Goal: Information Seeking & Learning: Learn about a topic

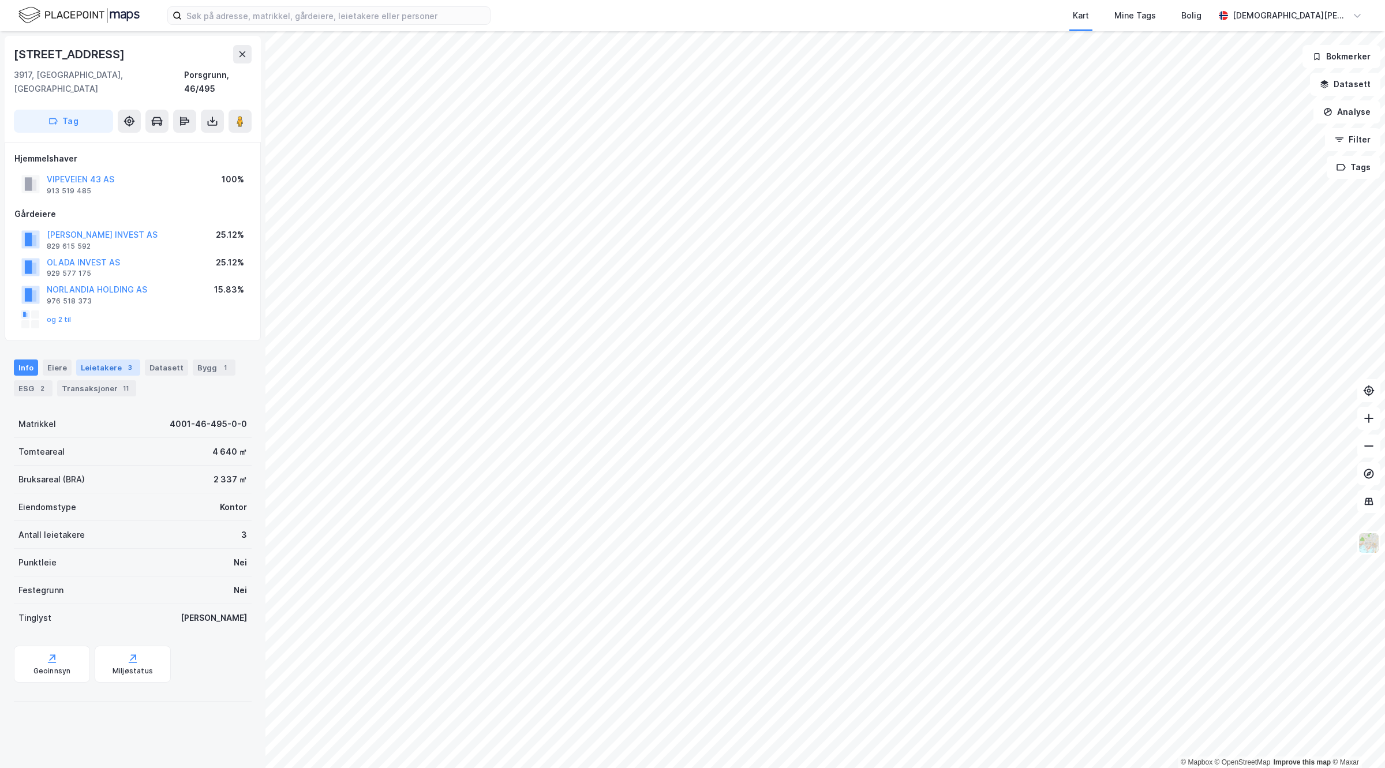
click at [105, 360] on div "Leietakere 3" at bounding box center [108, 368] width 64 height 16
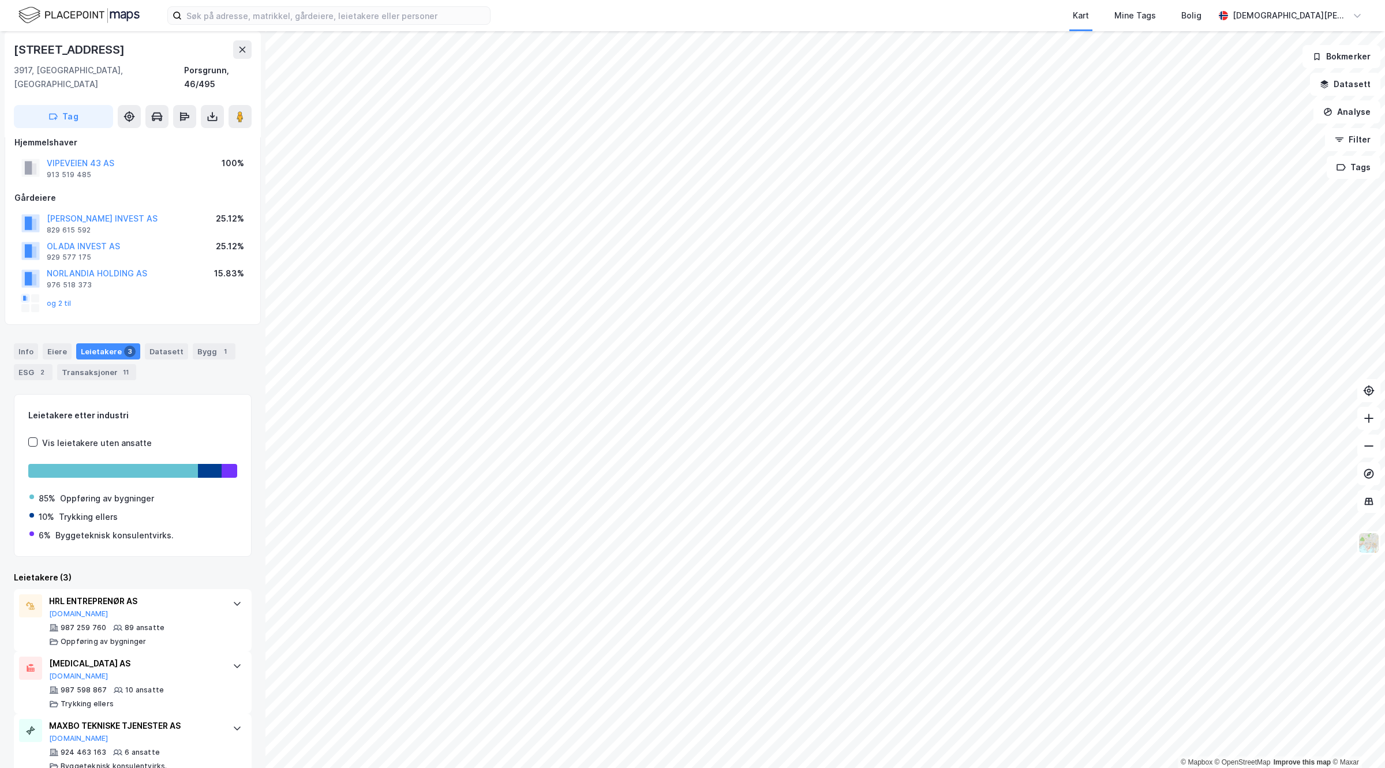
scroll to position [24, 0]
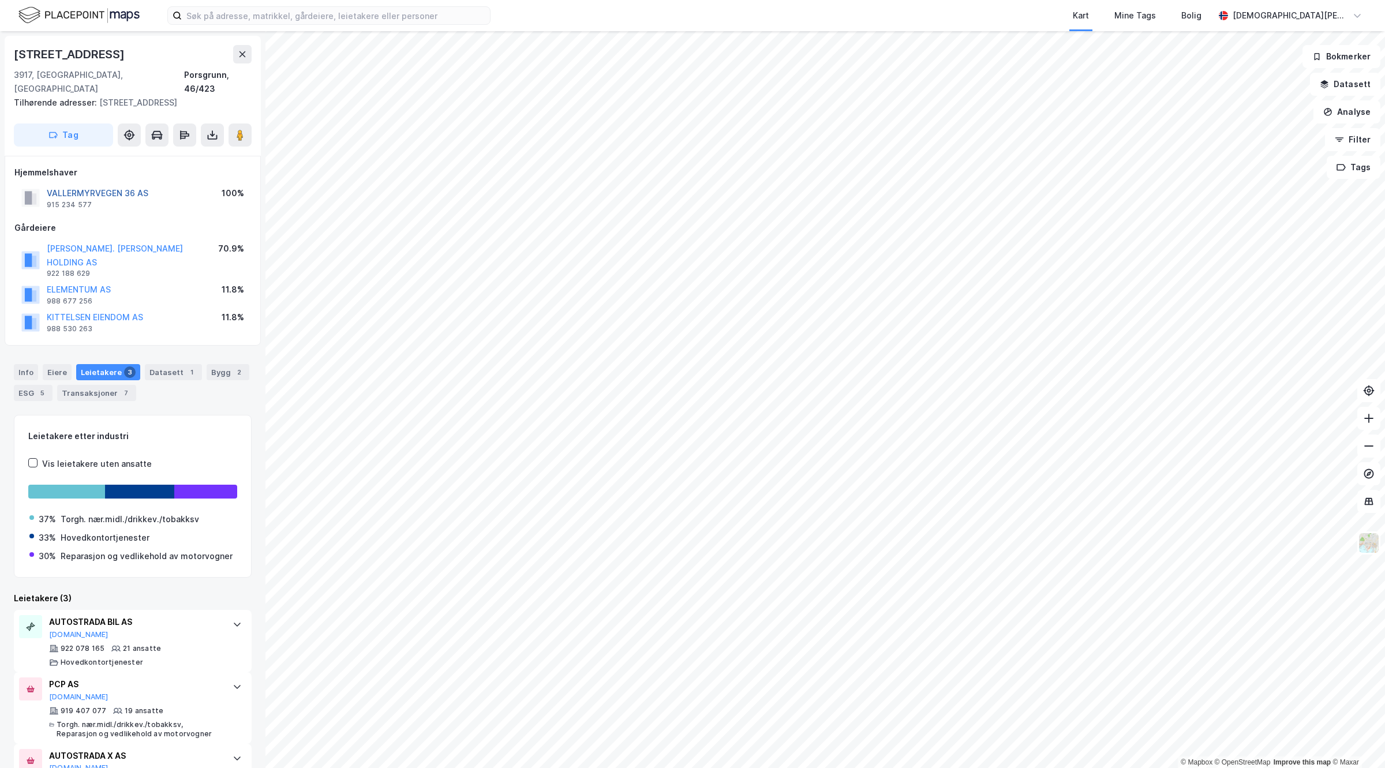
click at [0, 0] on button "VALLERMYRVEGEN 36 AS" at bounding box center [0, 0] width 0 height 0
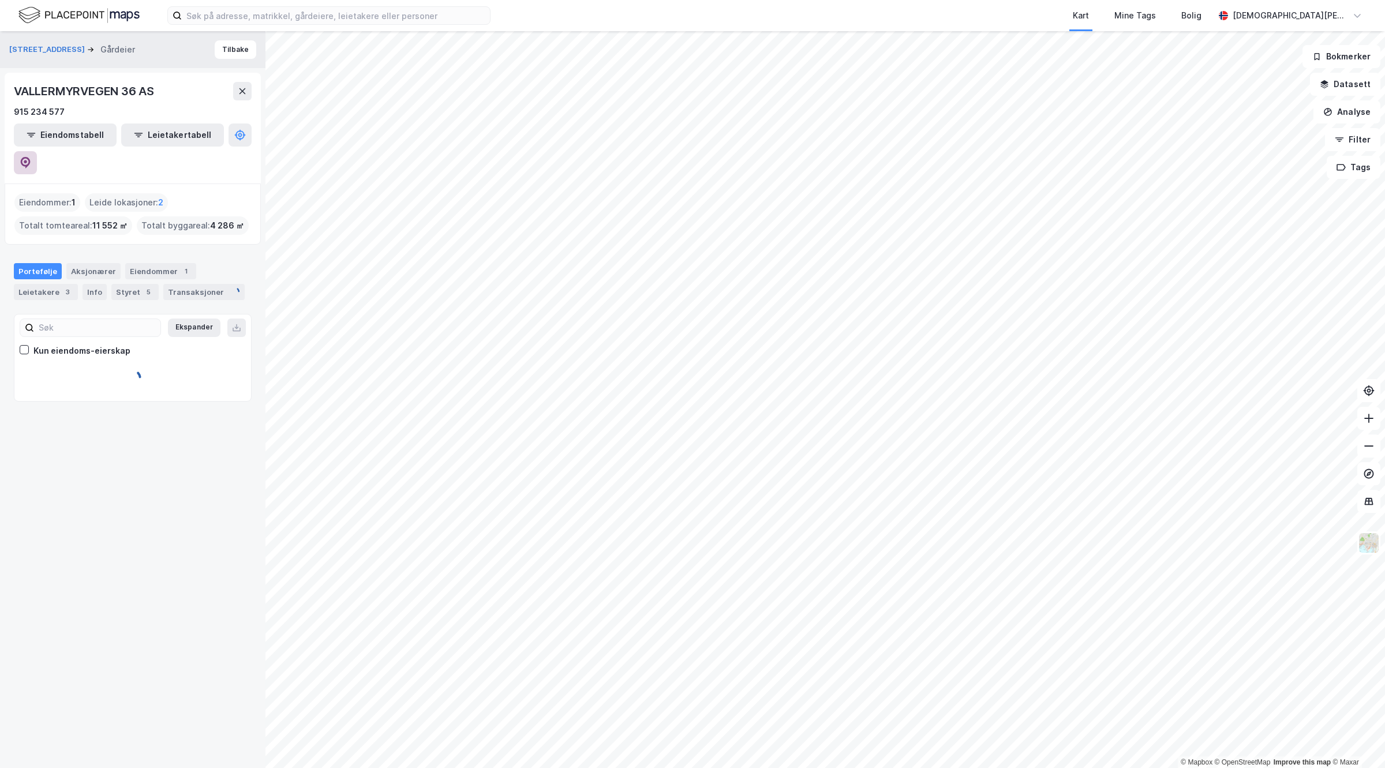
click at [37, 151] on button at bounding box center [25, 162] width 23 height 23
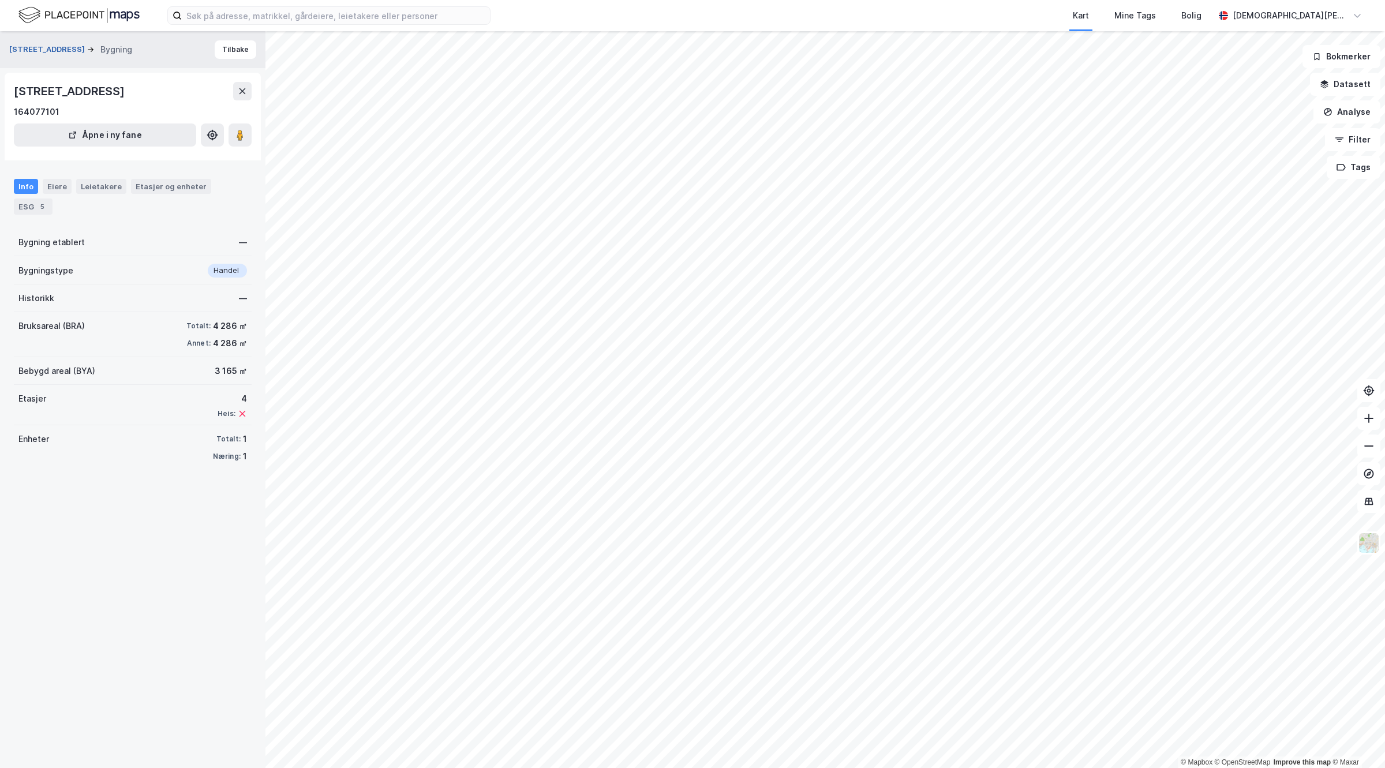
click at [56, 52] on button "[STREET_ADDRESS]" at bounding box center [48, 50] width 78 height 12
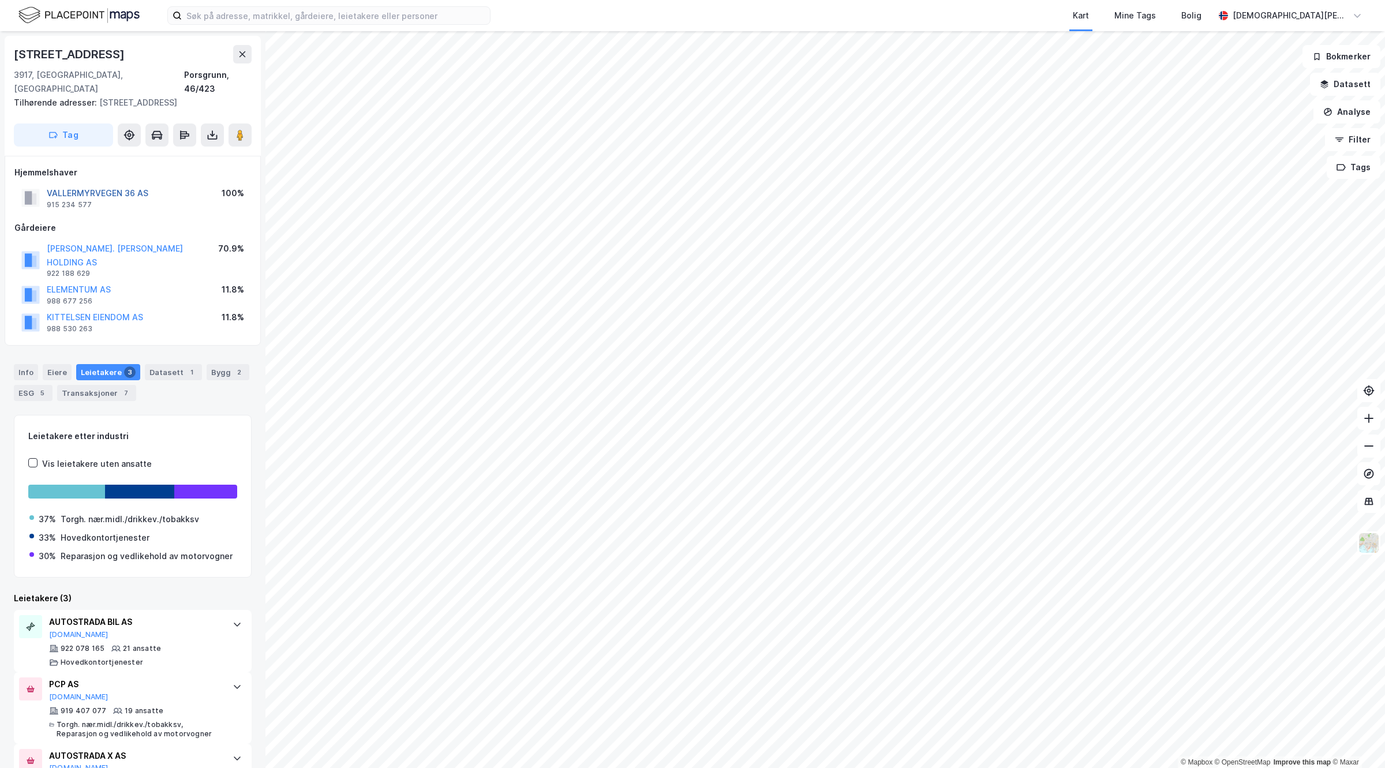
click at [0, 0] on button "VALLERMYRVEGEN 36 AS" at bounding box center [0, 0] width 0 height 0
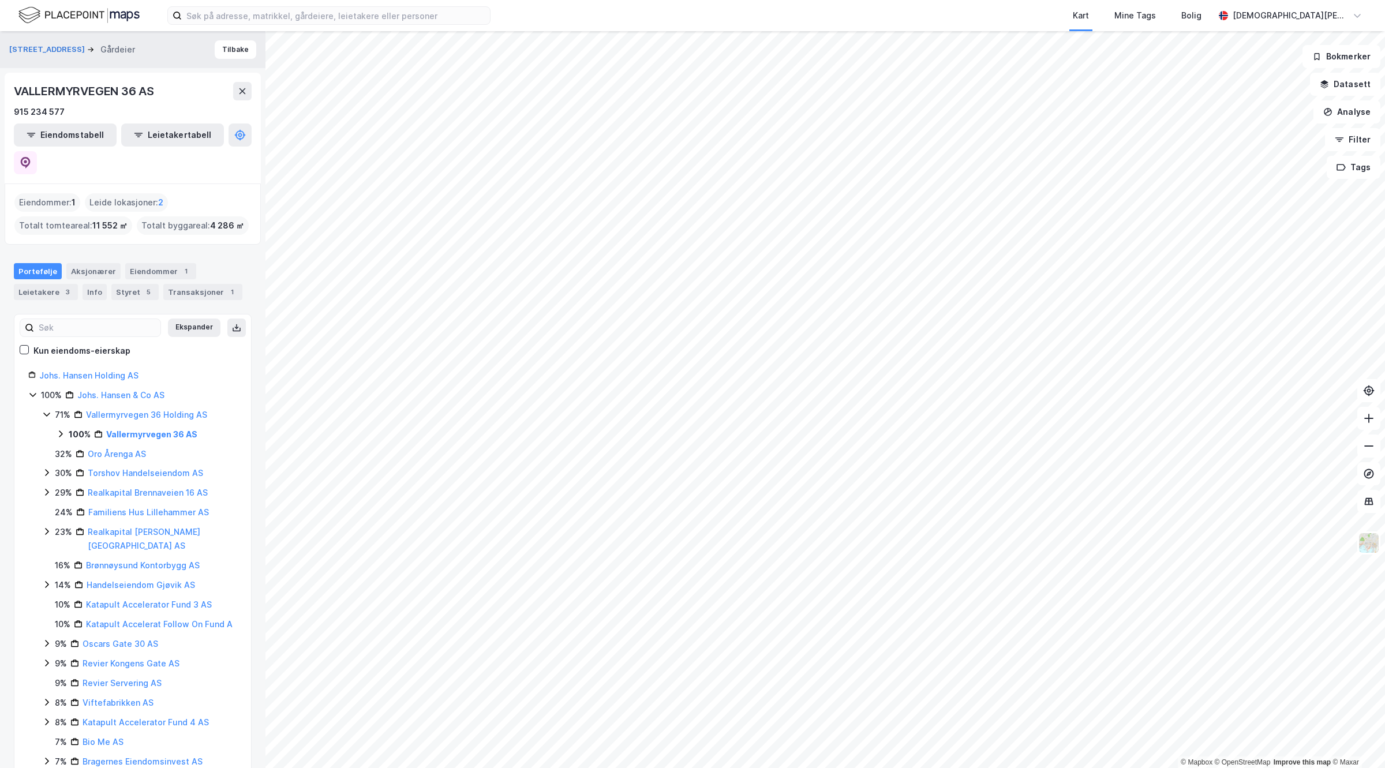
click at [251, 119] on div "VALLERMYRVEGEN 36 AS 915 234 577 Eiendomstabell Leietakertabell" at bounding box center [133, 128] width 256 height 111
click at [31, 157] on icon at bounding box center [26, 163] width 10 height 12
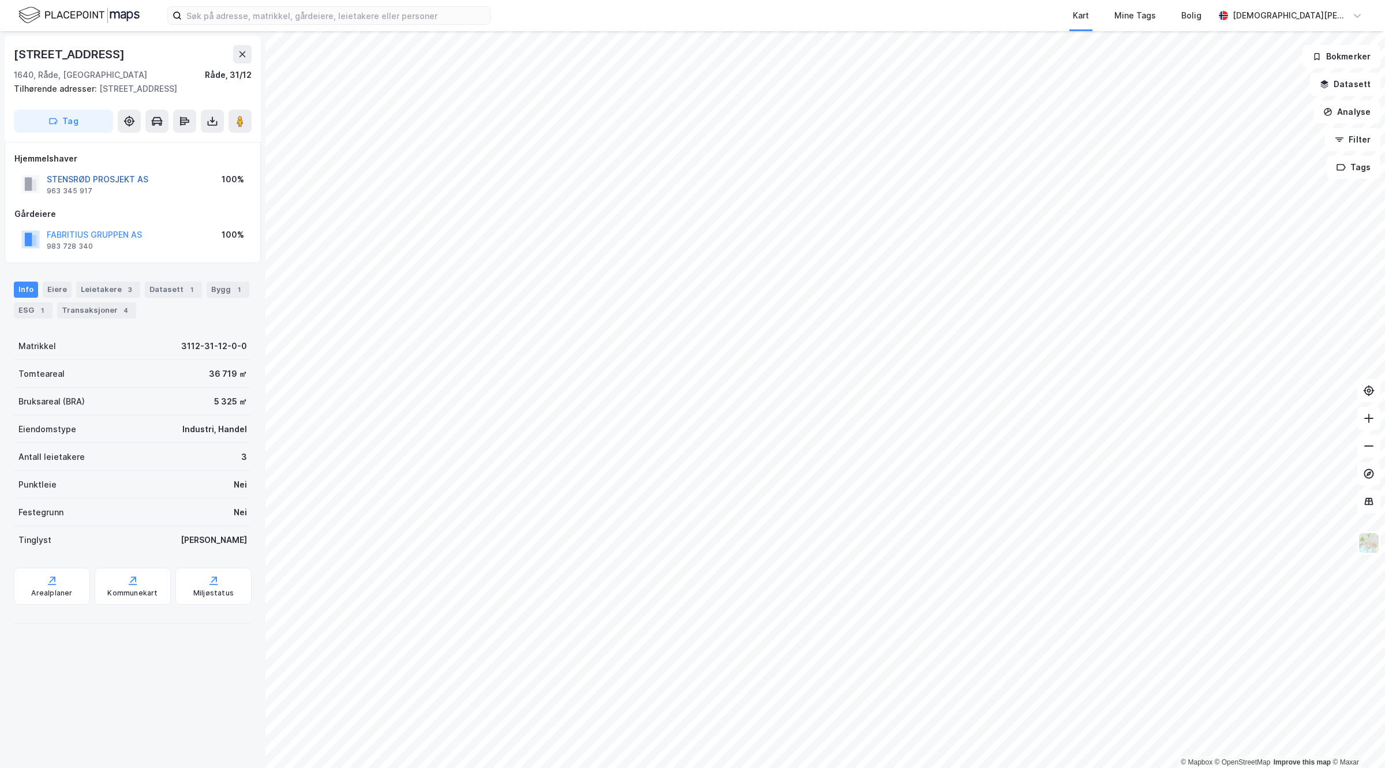
click at [0, 0] on button "STENSRØD PROSJEKT AS" at bounding box center [0, 0] width 0 height 0
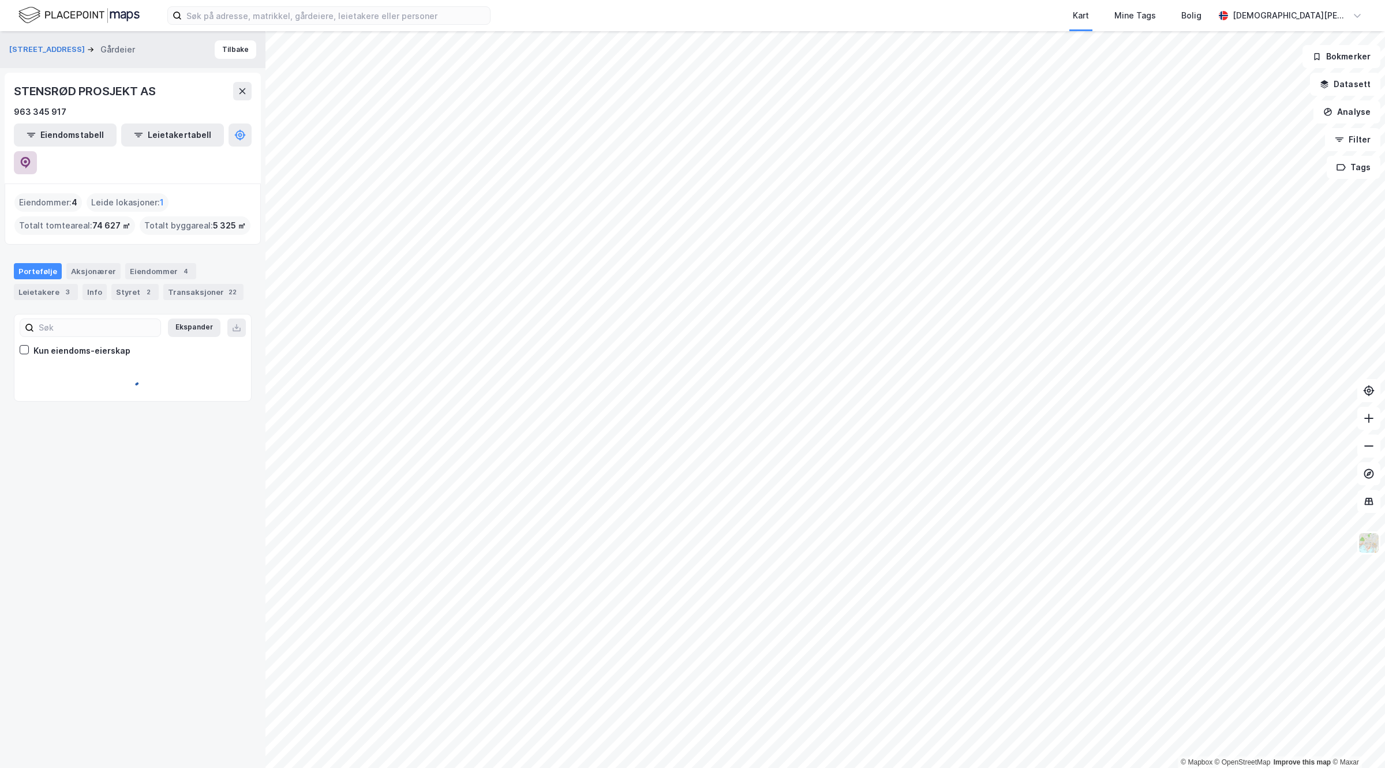
click at [37, 151] on button at bounding box center [25, 162] width 23 height 23
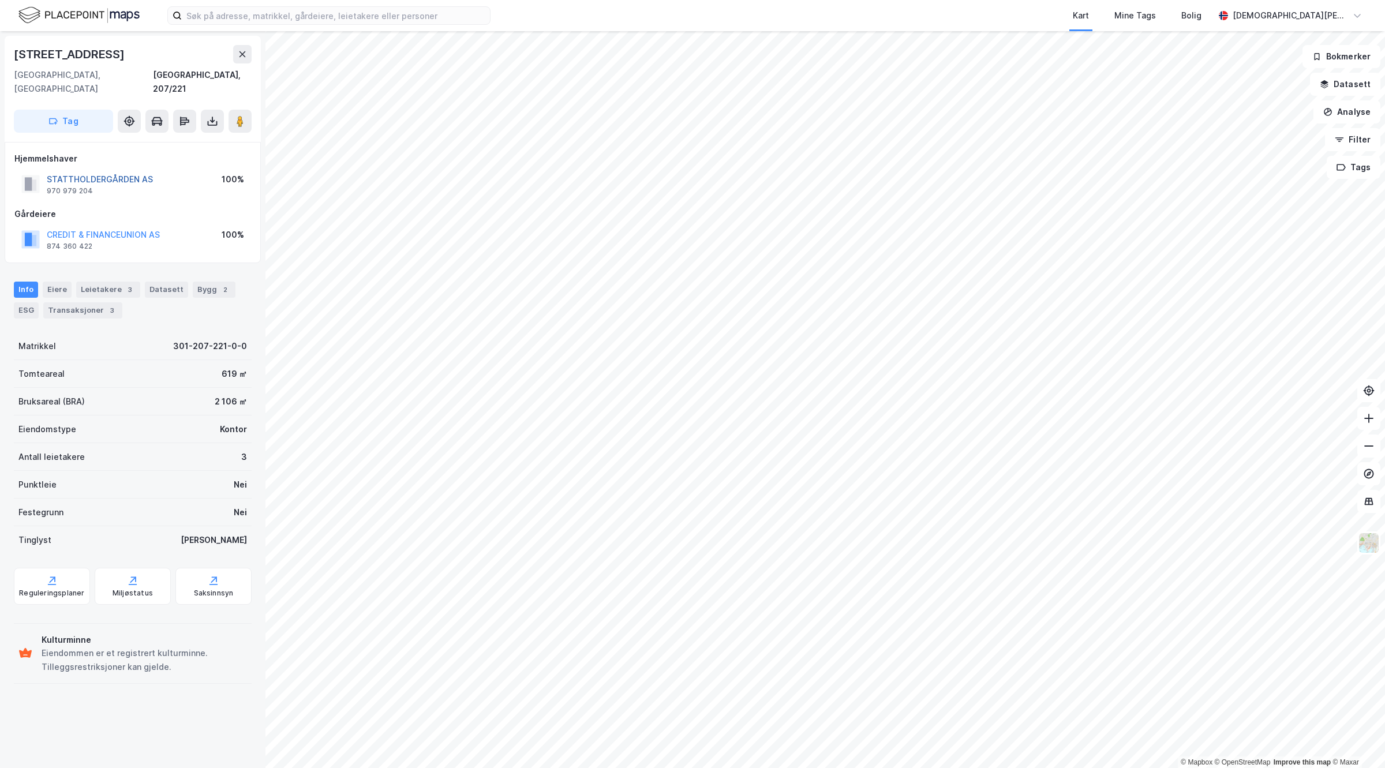
click at [0, 0] on button "STATTHOLDERGÅRDEN AS" at bounding box center [0, 0] width 0 height 0
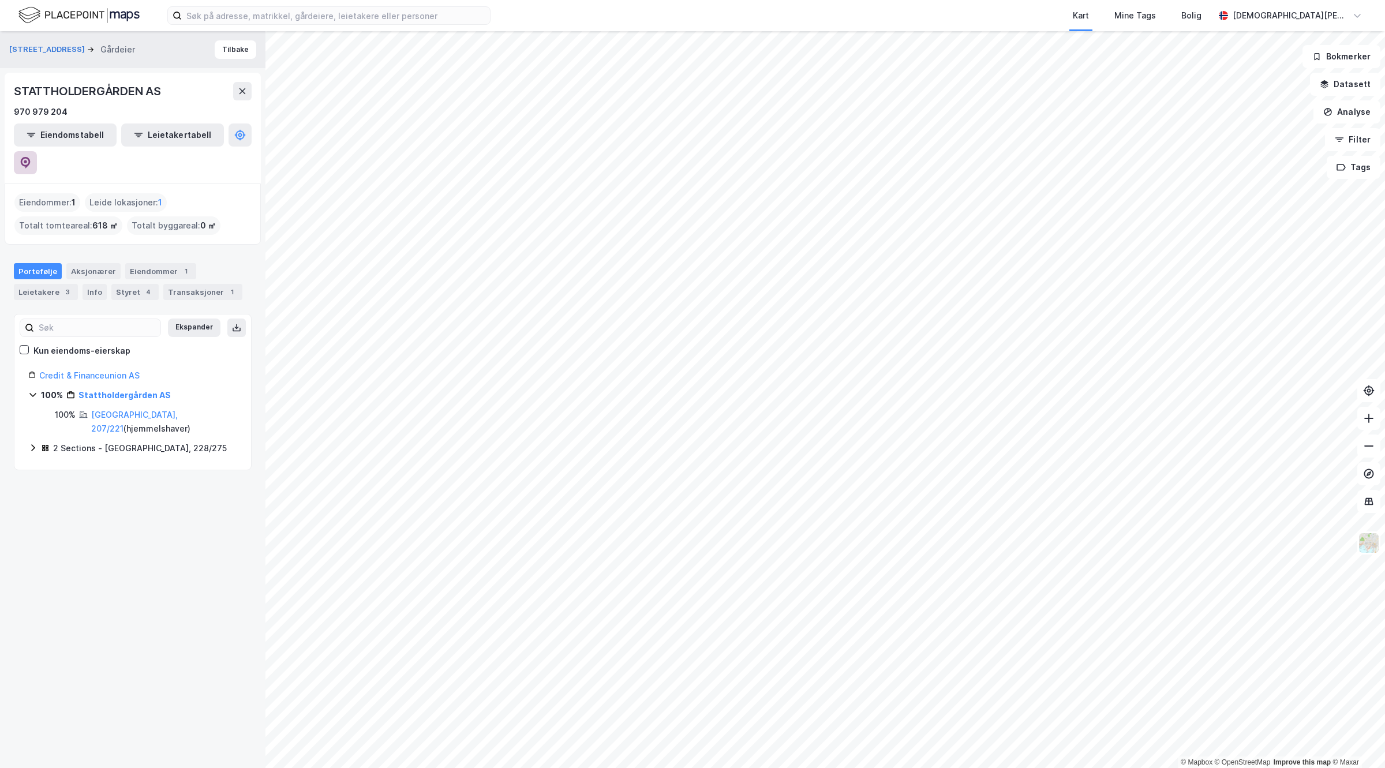
click at [31, 157] on icon at bounding box center [26, 163] width 10 height 12
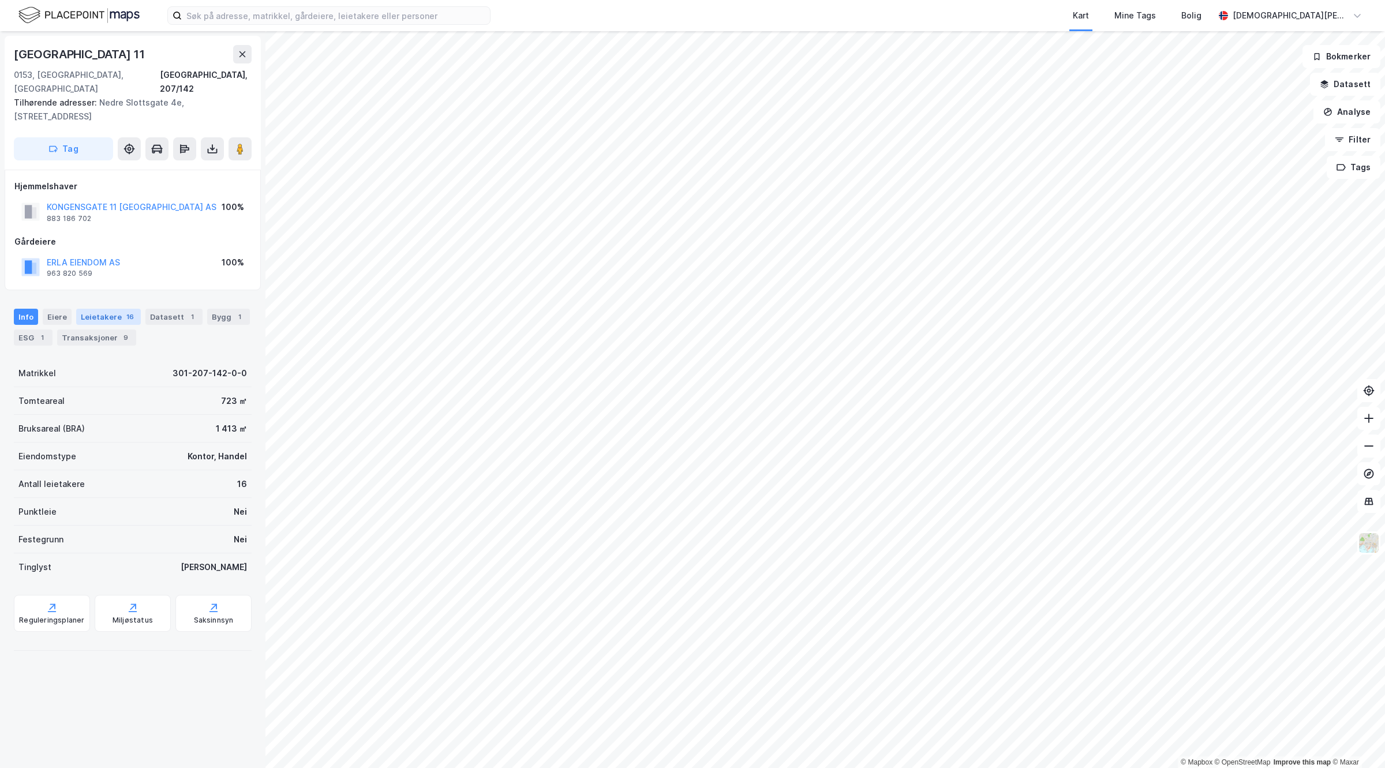
click at [110, 309] on div "Leietakere 16" at bounding box center [108, 317] width 65 height 16
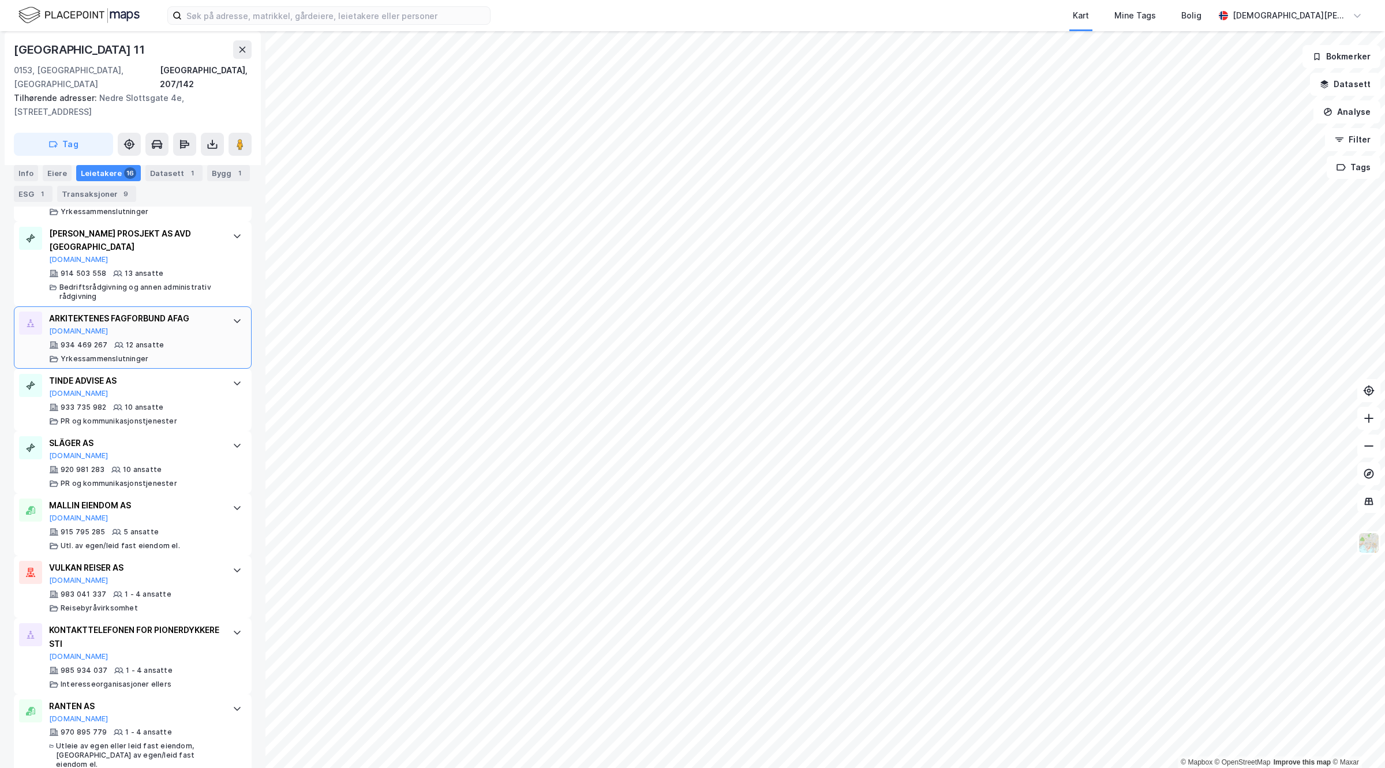
scroll to position [794, 0]
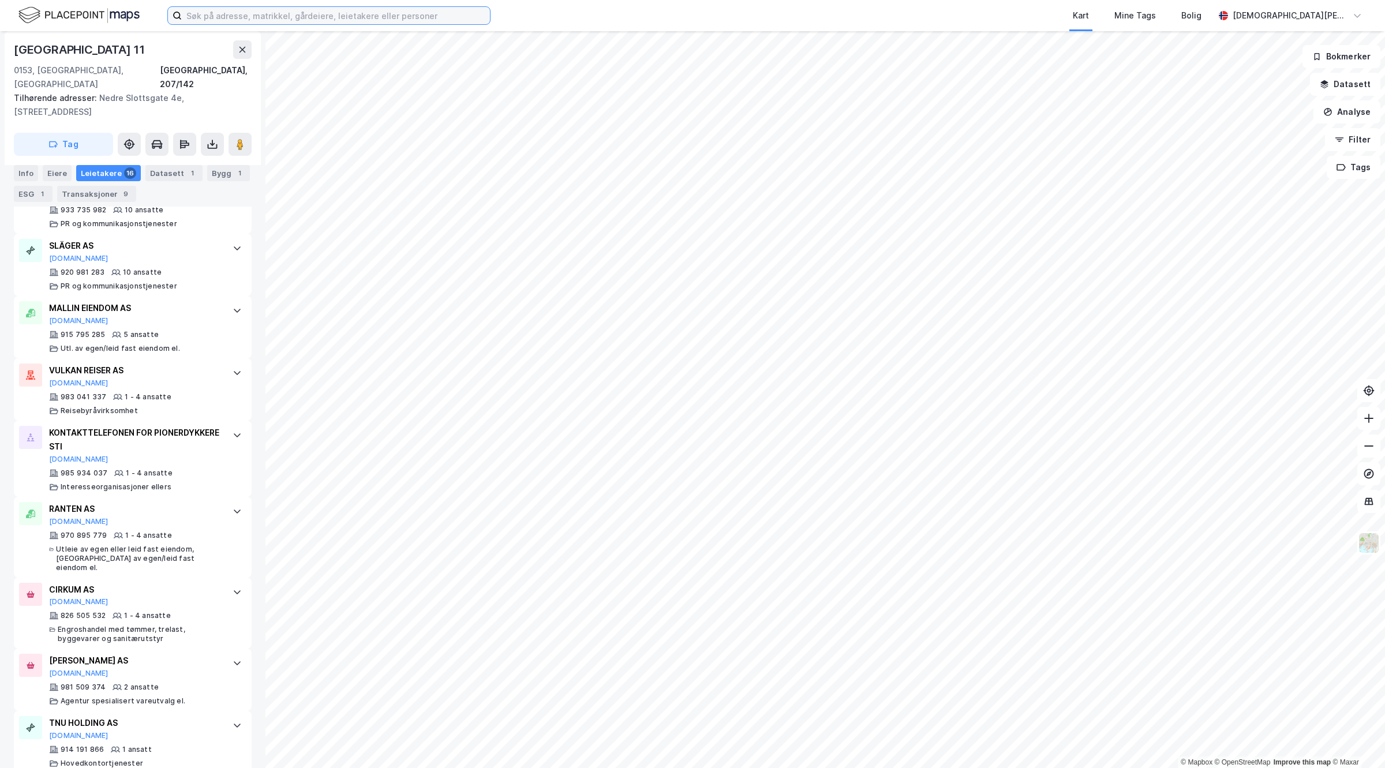
click at [397, 17] on input at bounding box center [336, 15] width 308 height 17
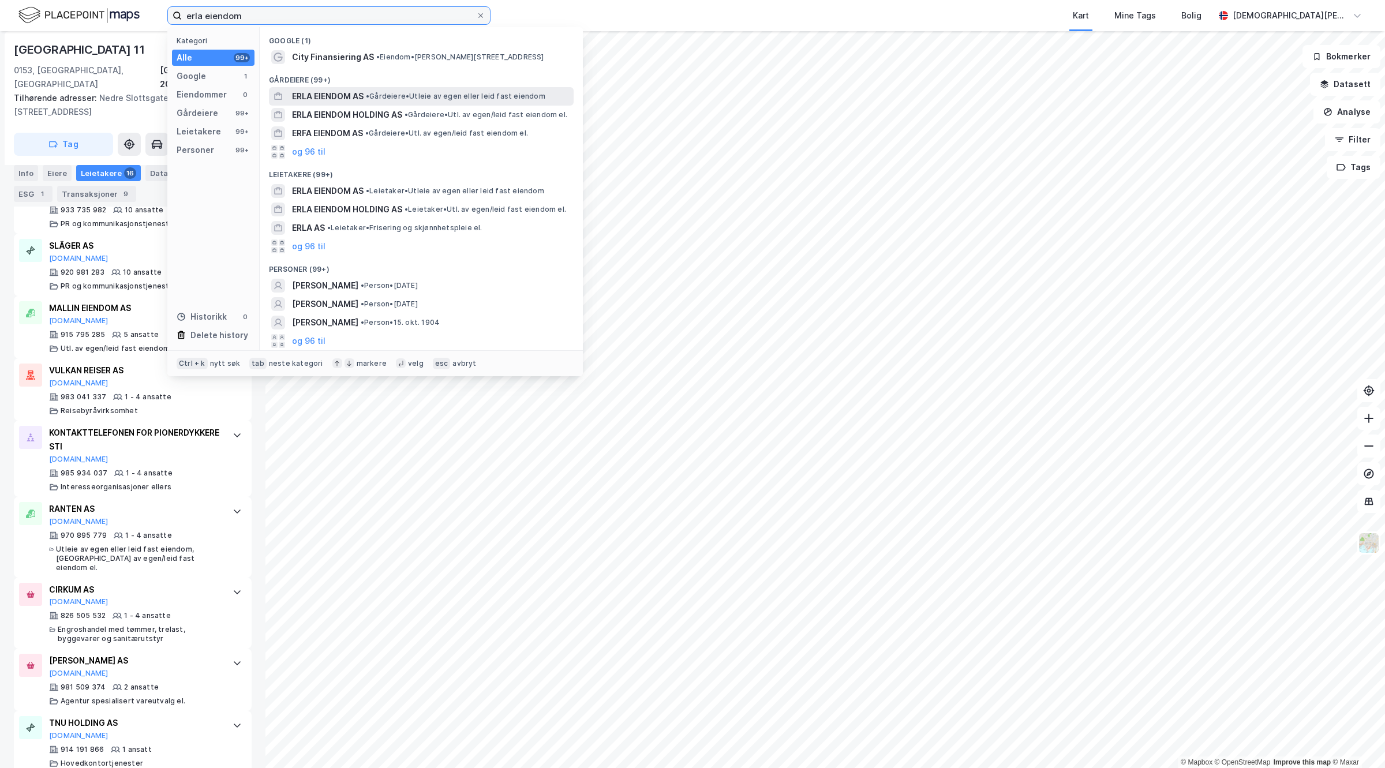
type input "erla eiendom"
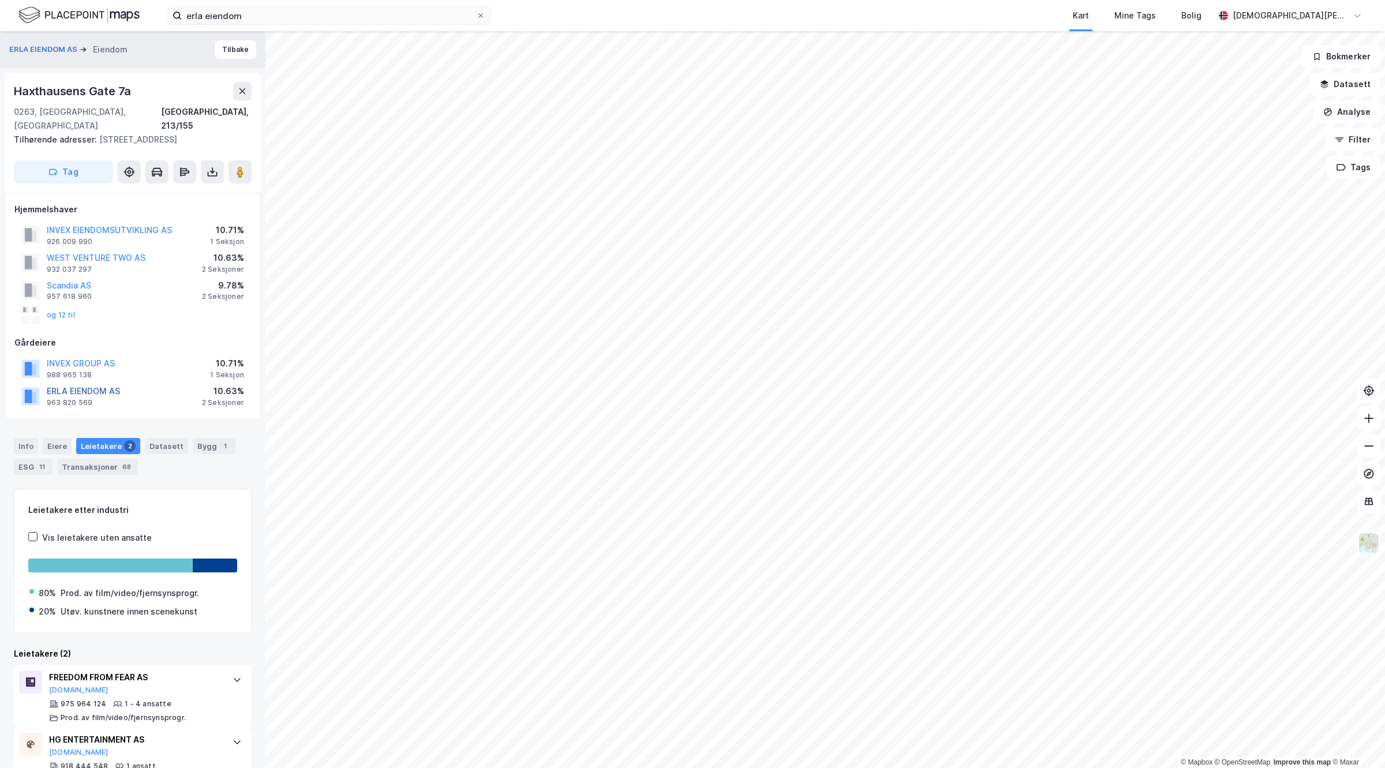
click at [0, 0] on button "ERLA EIENDOM AS" at bounding box center [0, 0] width 0 height 0
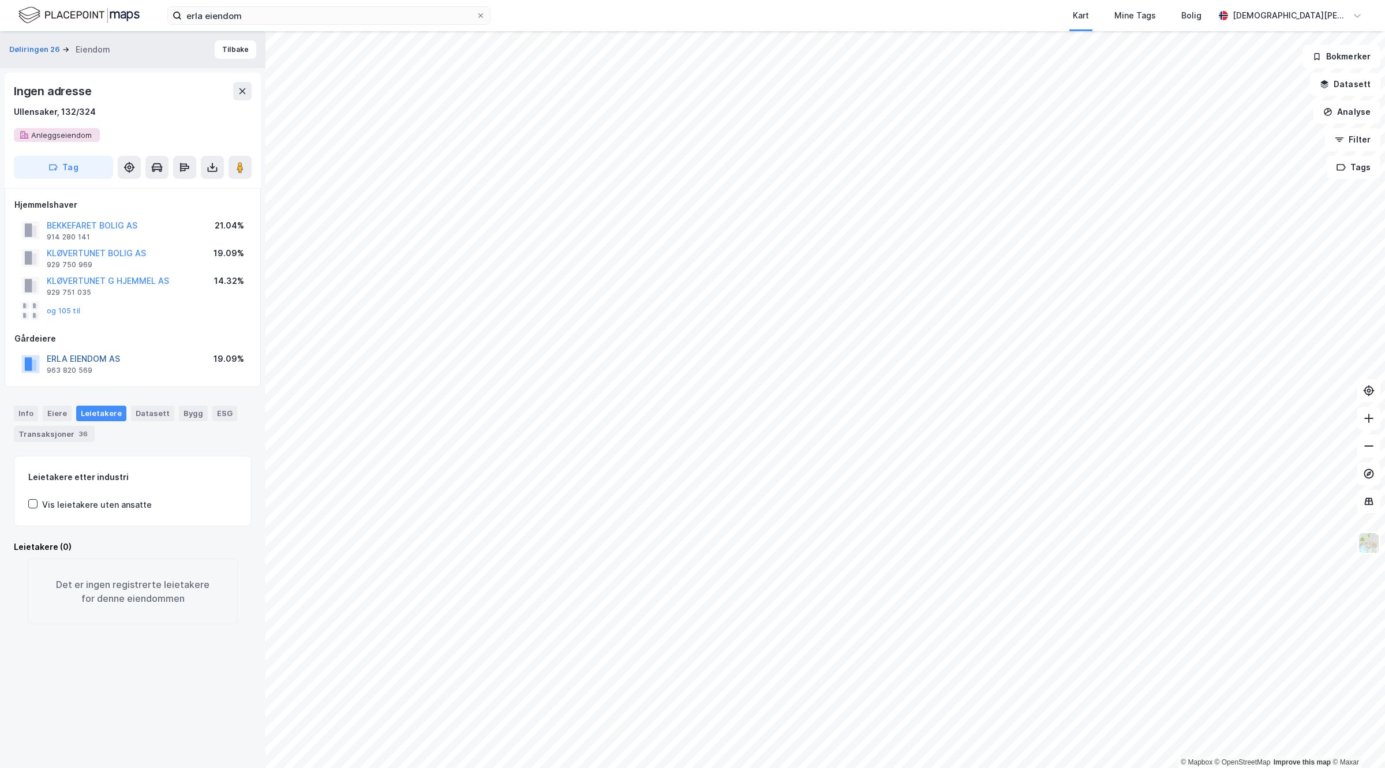
click at [0, 0] on button "ERLA EIENDOM AS" at bounding box center [0, 0] width 0 height 0
